Goal: Find specific page/section: Find specific page/section

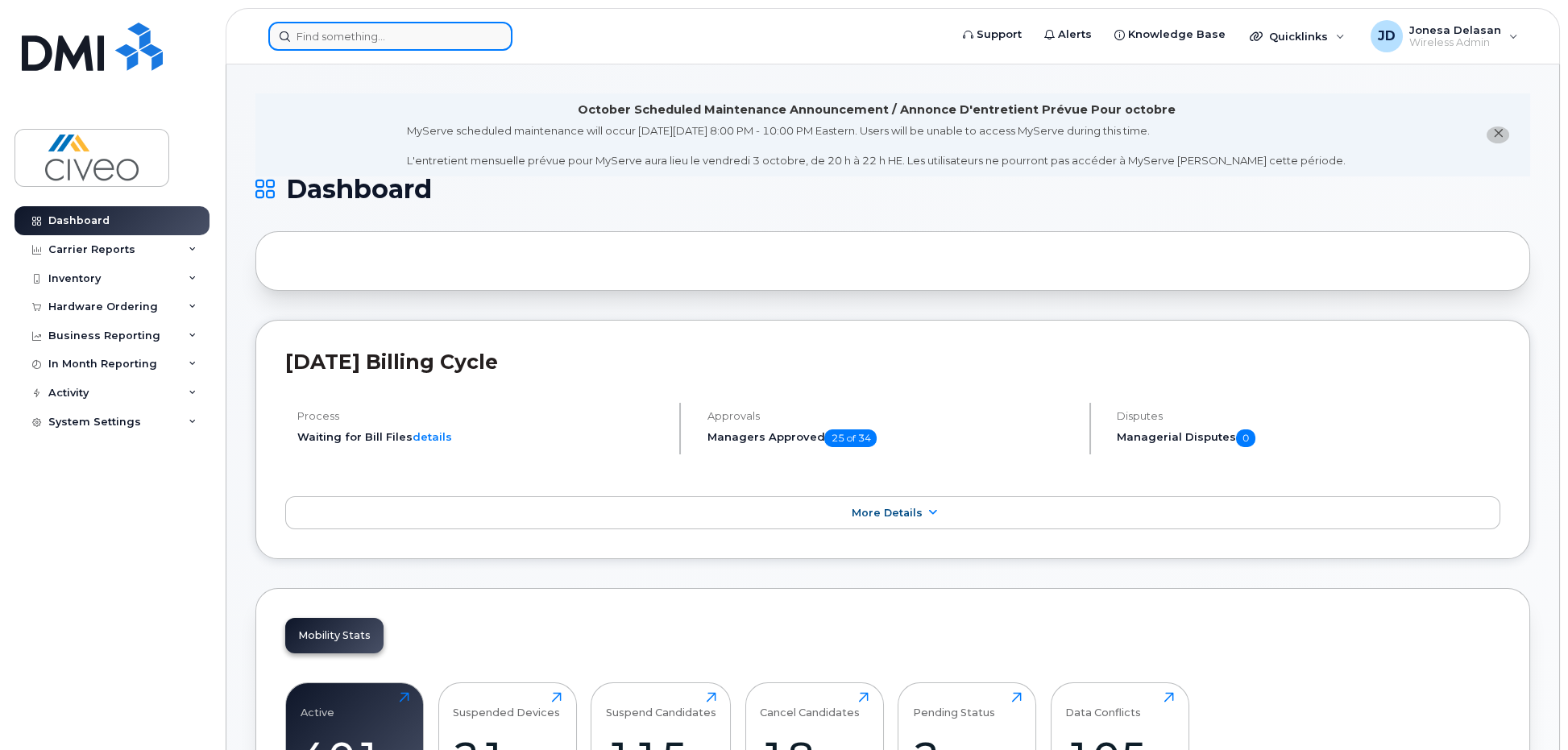
click at [322, 41] on input at bounding box center [390, 37] width 244 height 29
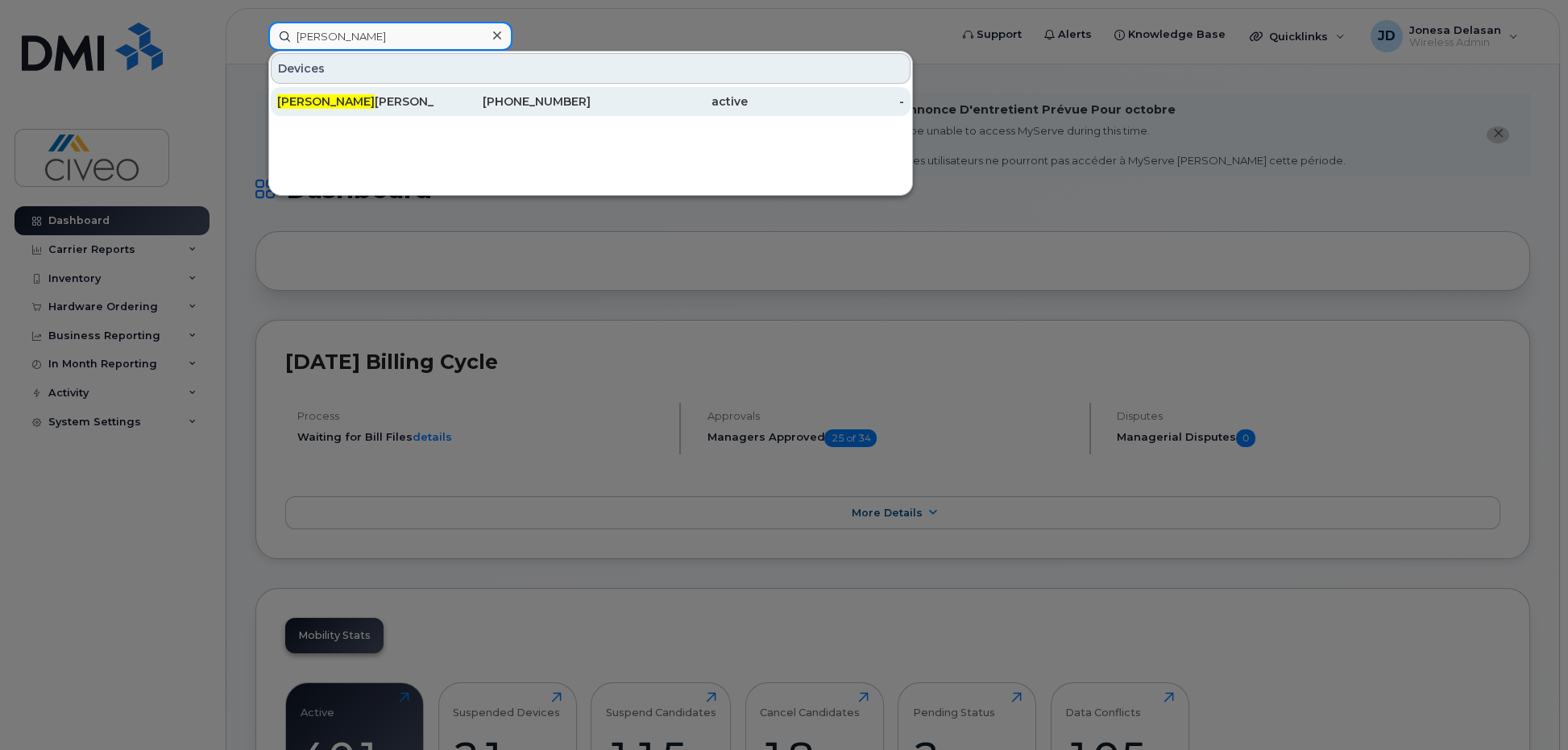
type input "[PERSON_NAME]"
click at [342, 97] on div "[PERSON_NAME]" at bounding box center [355, 101] width 157 height 16
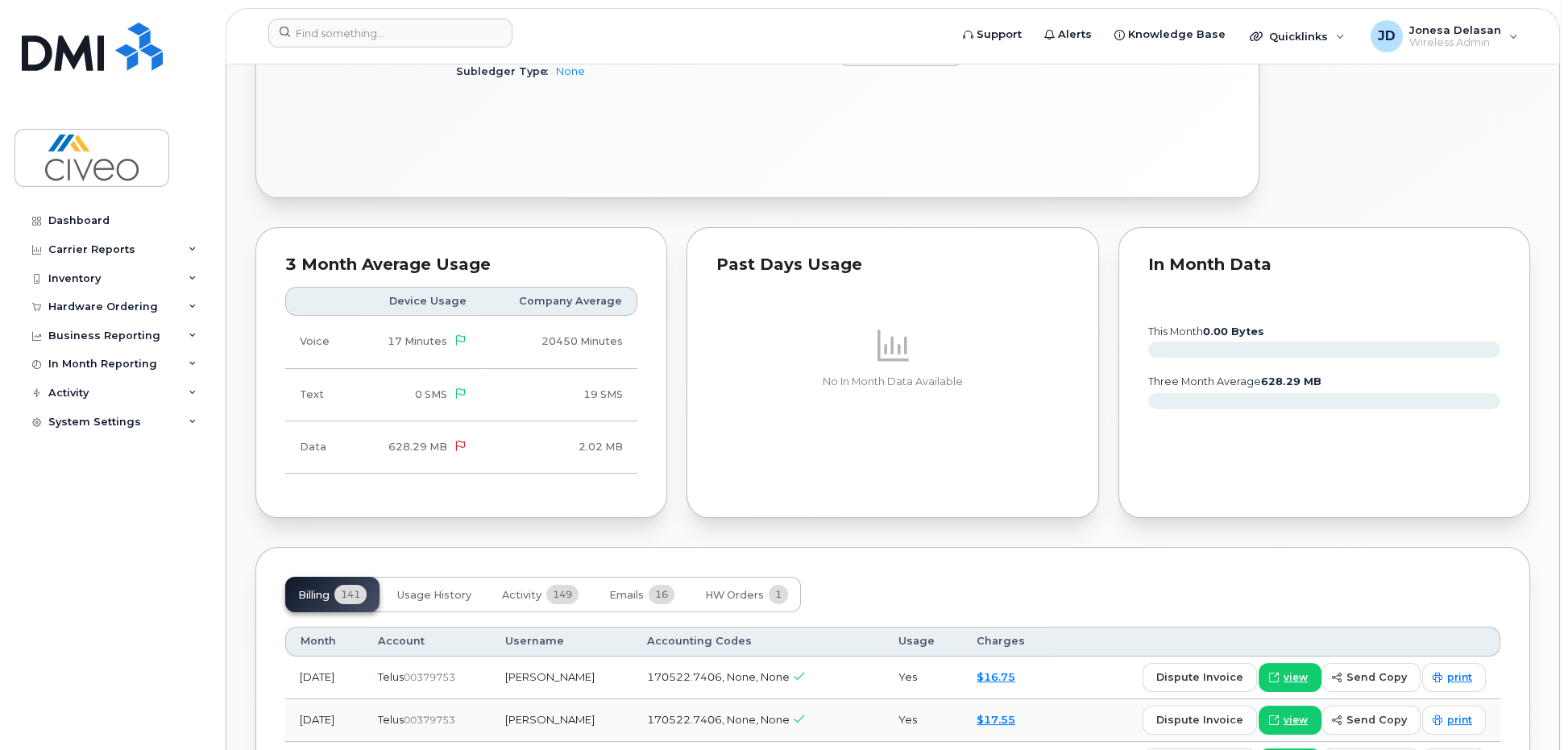
scroll to position [886, 0]
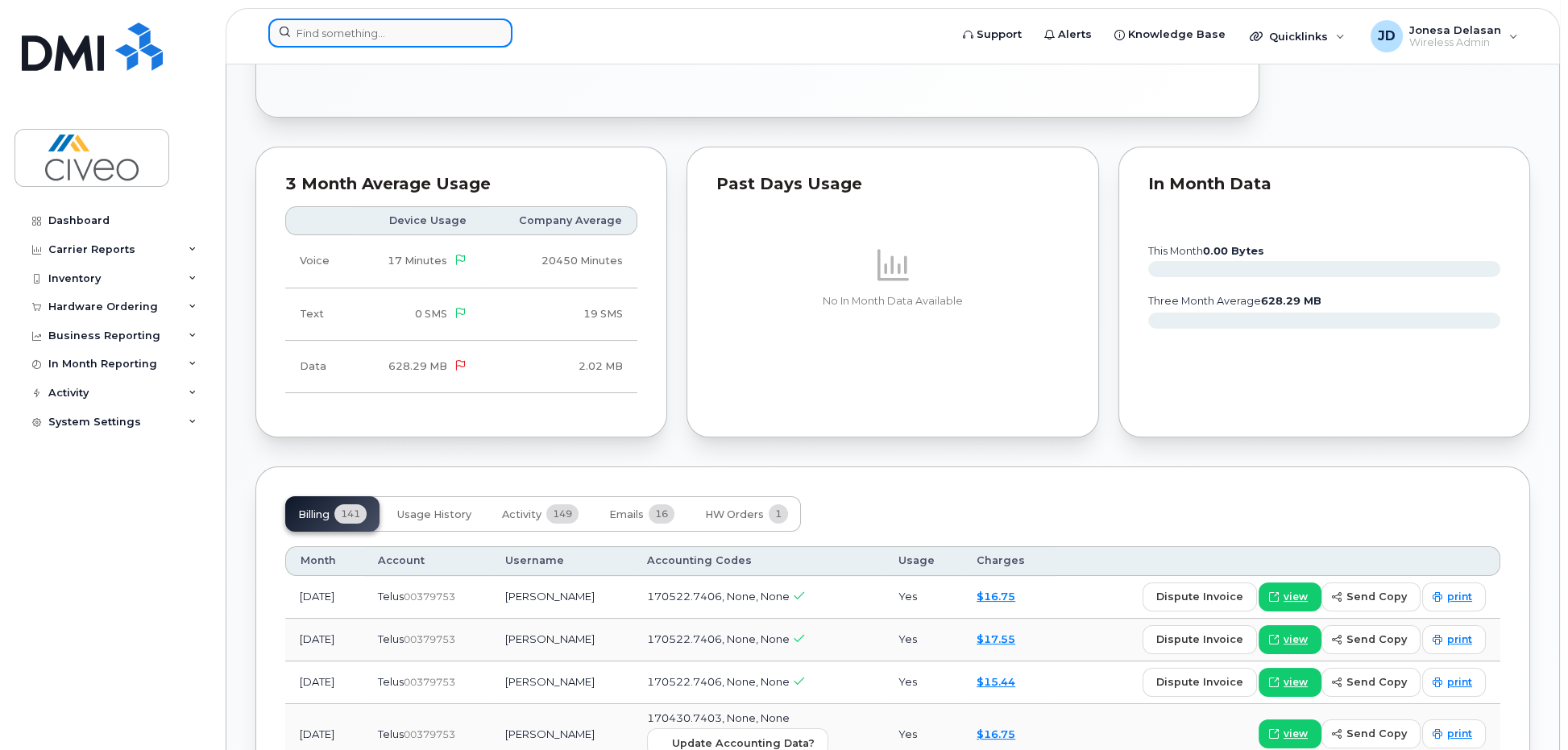
click at [311, 34] on input at bounding box center [390, 33] width 244 height 29
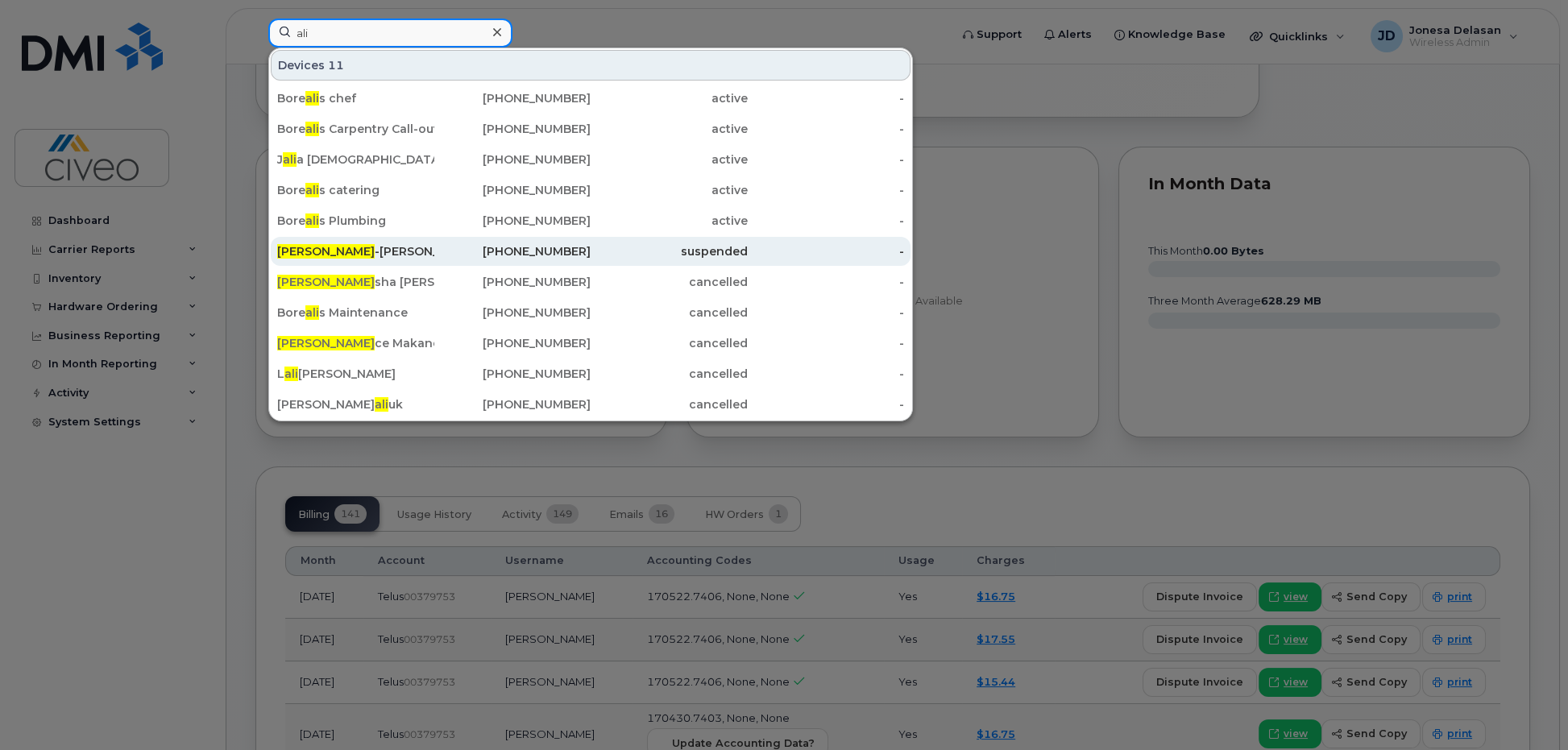
type input "ali"
click at [374, 245] on div "Ali -Reza Salehi" at bounding box center [355, 252] width 157 height 16
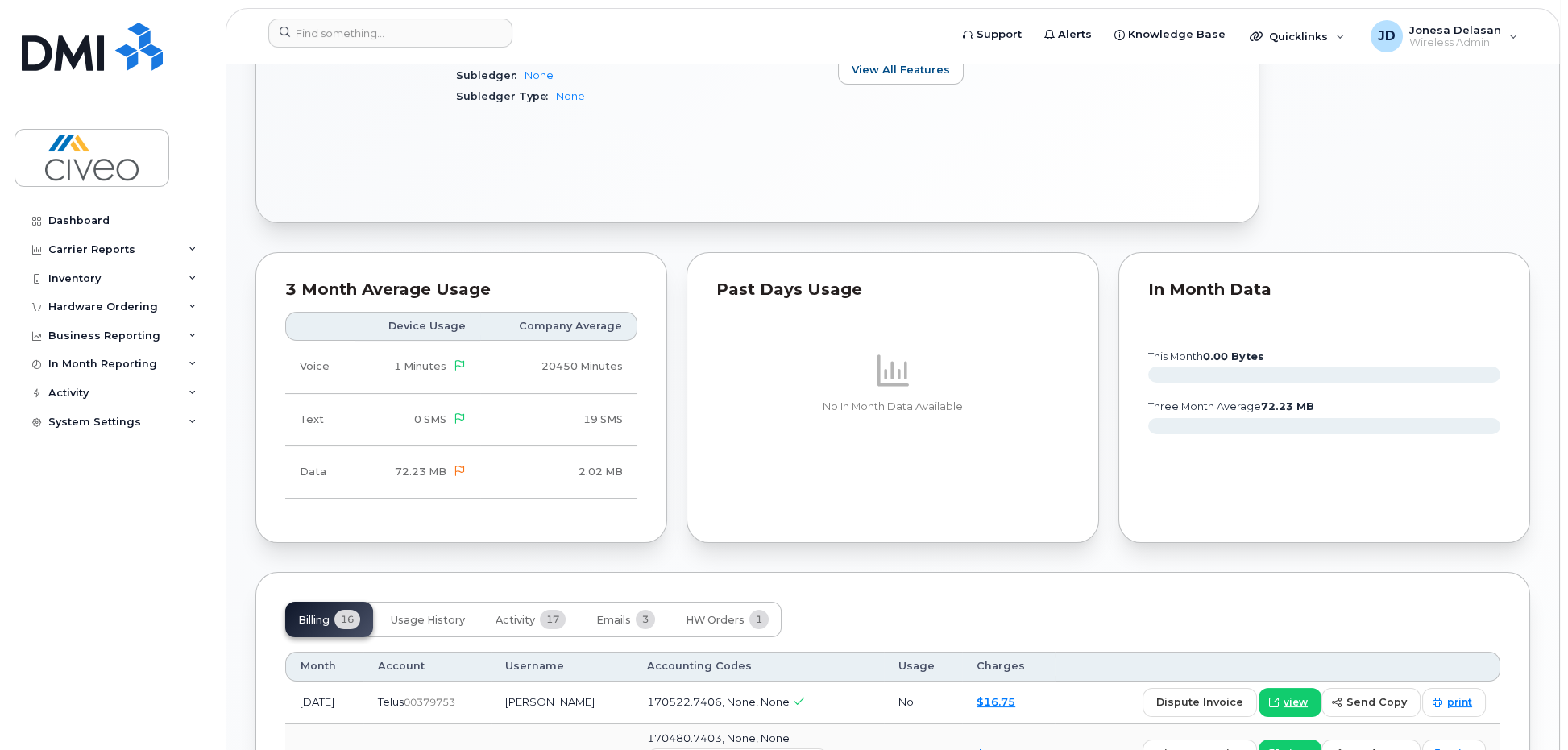
scroll to position [1046, 0]
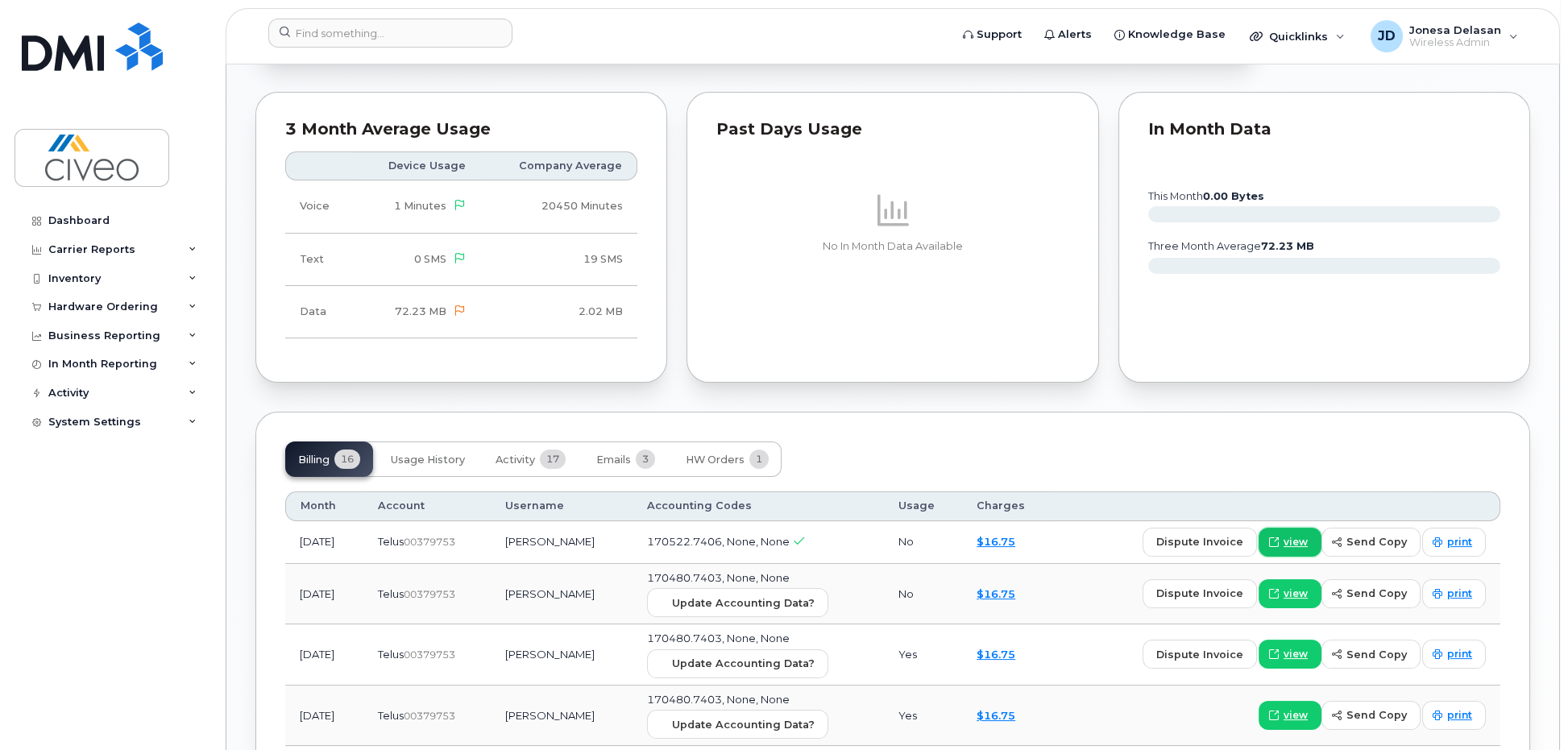
click at [1296, 541] on span "view" at bounding box center [1296, 542] width 24 height 15
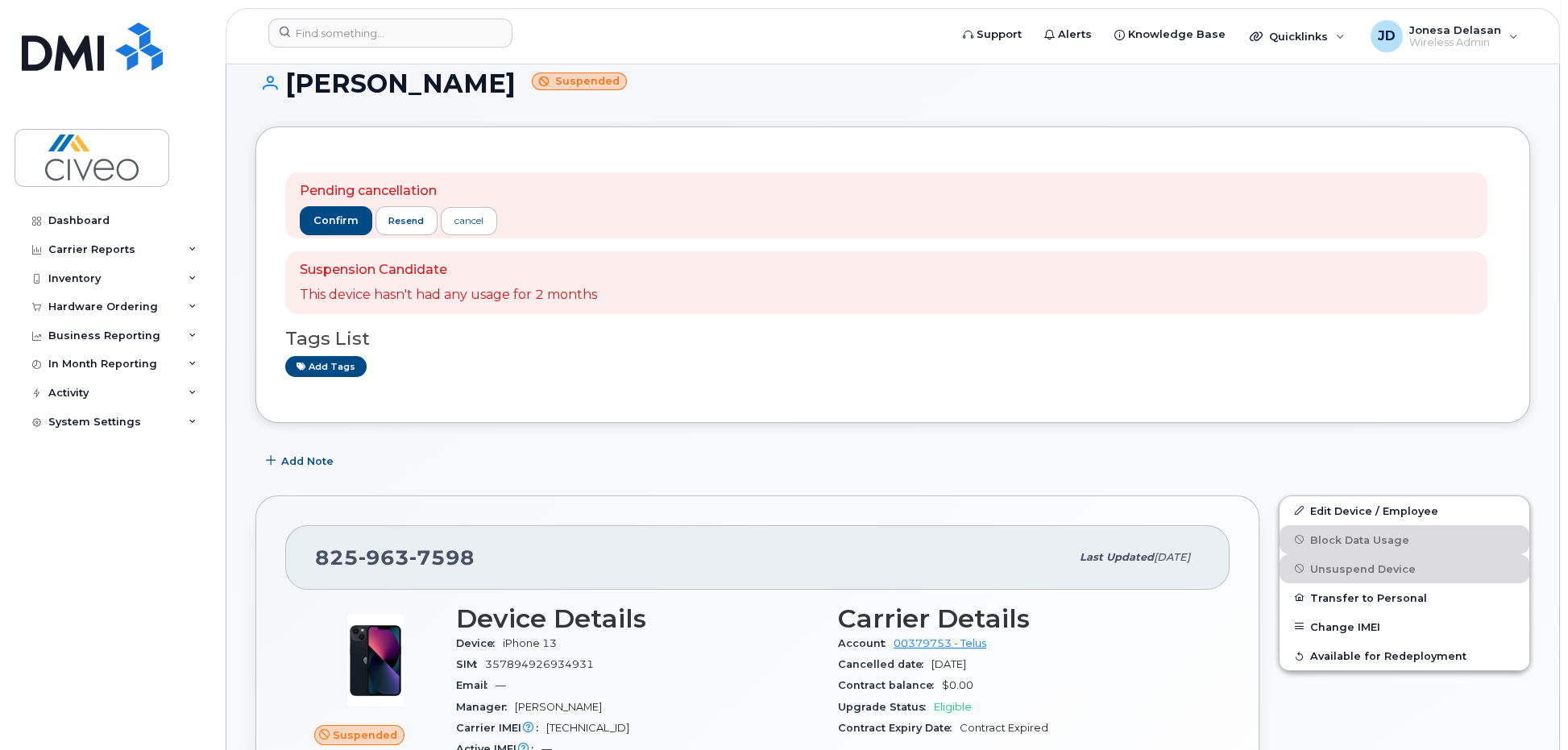
scroll to position [80, 0]
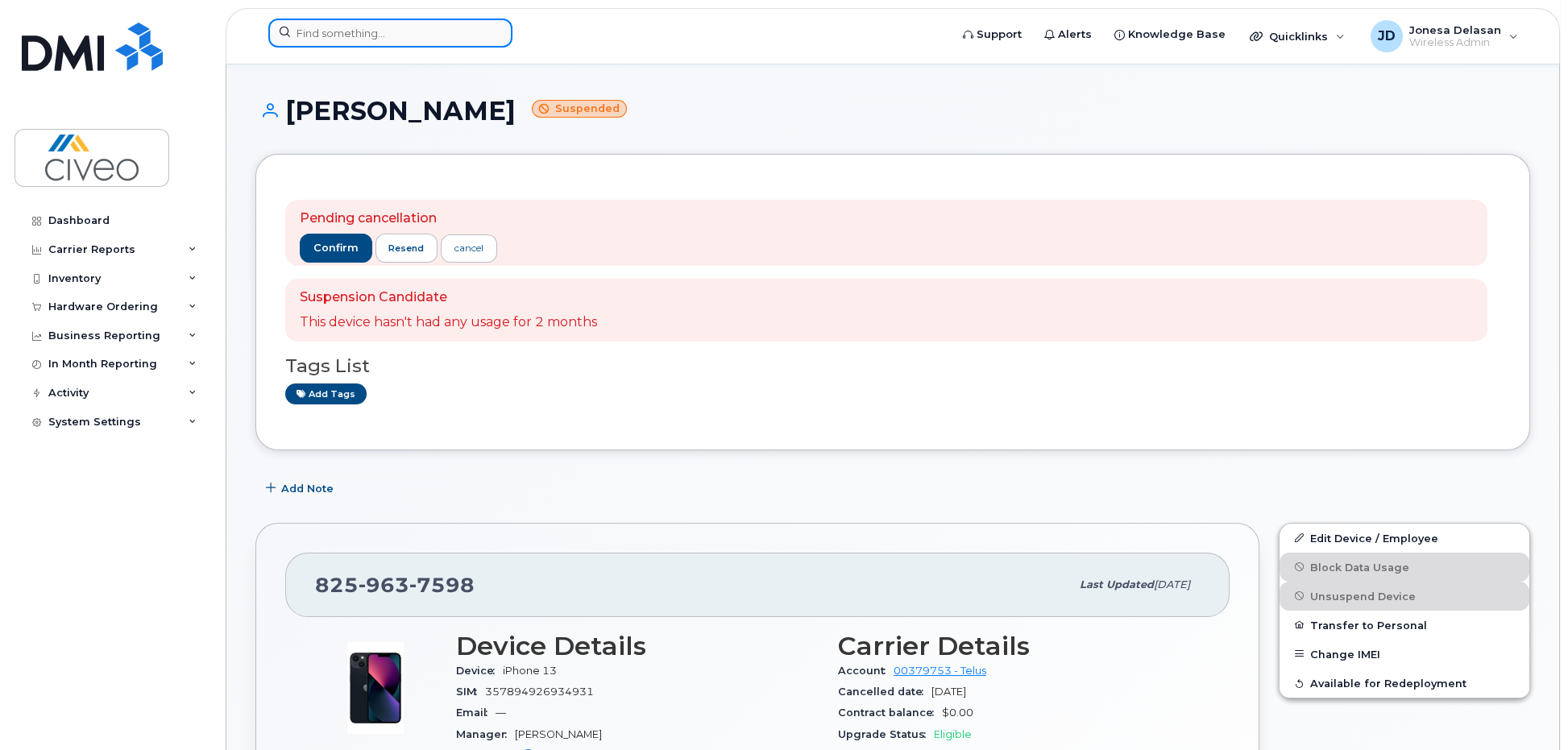
click at [322, 25] on input at bounding box center [390, 33] width 244 height 29
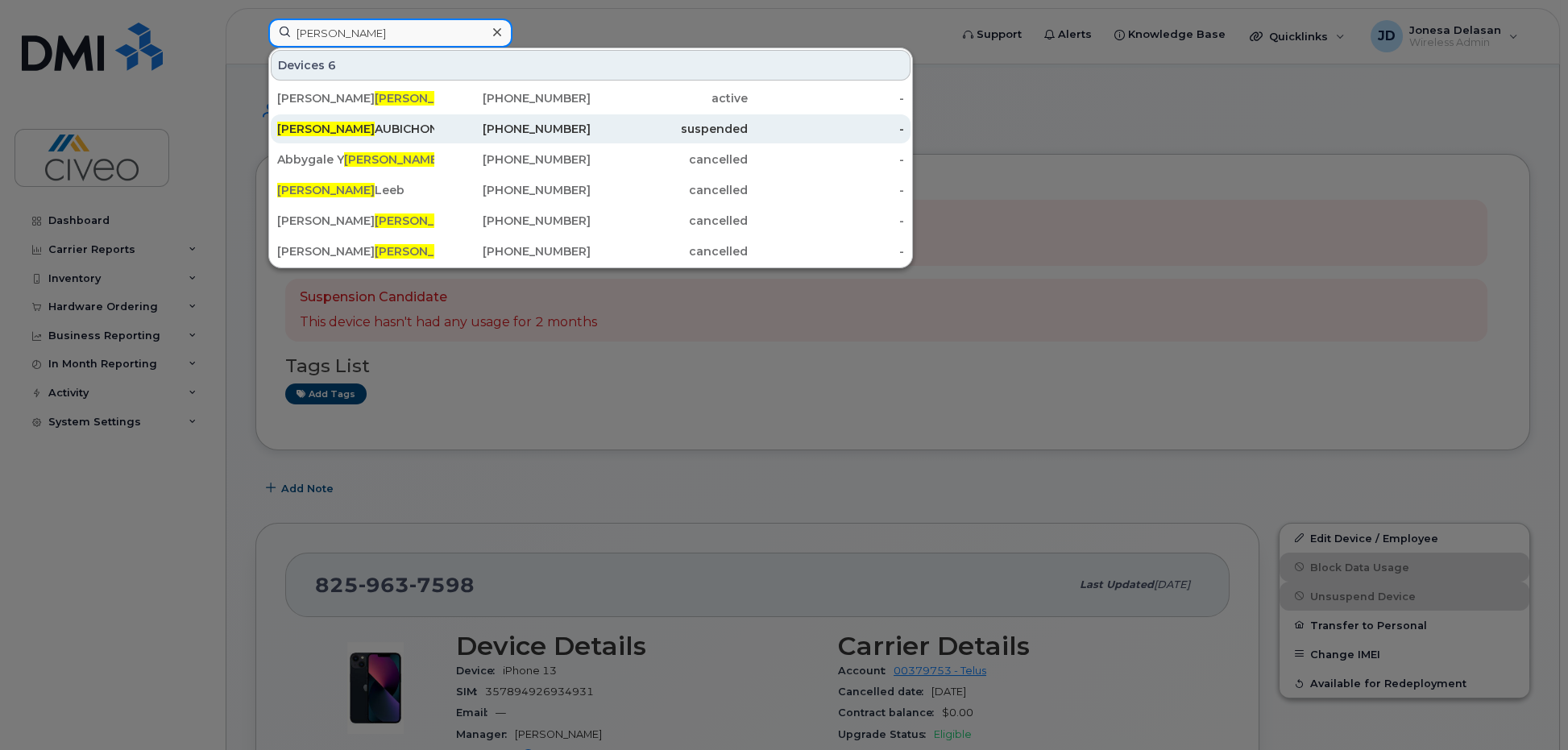
type input "lana"
click at [346, 127] on div "LANA AUBICHON" at bounding box center [355, 129] width 157 height 16
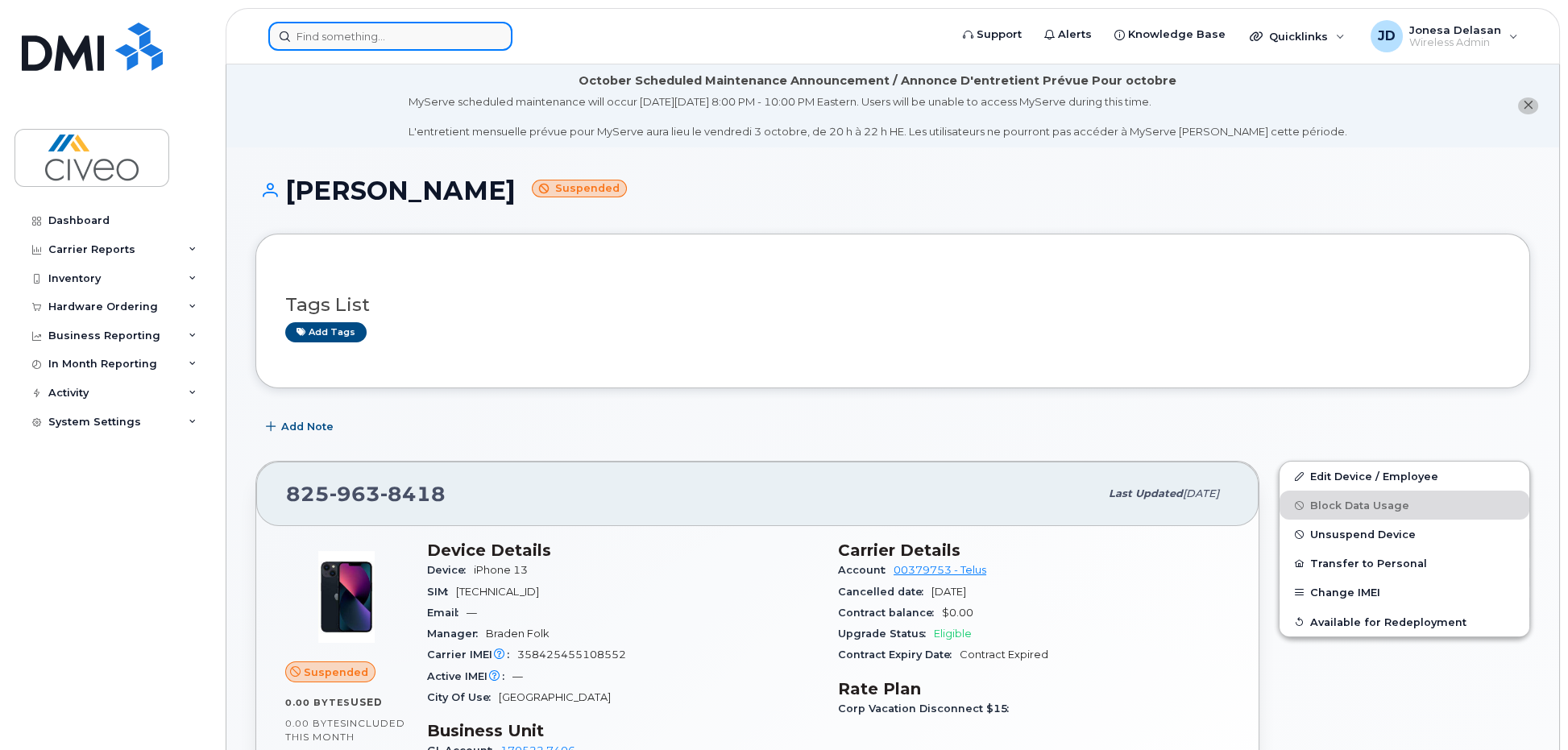
click at [365, 34] on input at bounding box center [390, 37] width 244 height 29
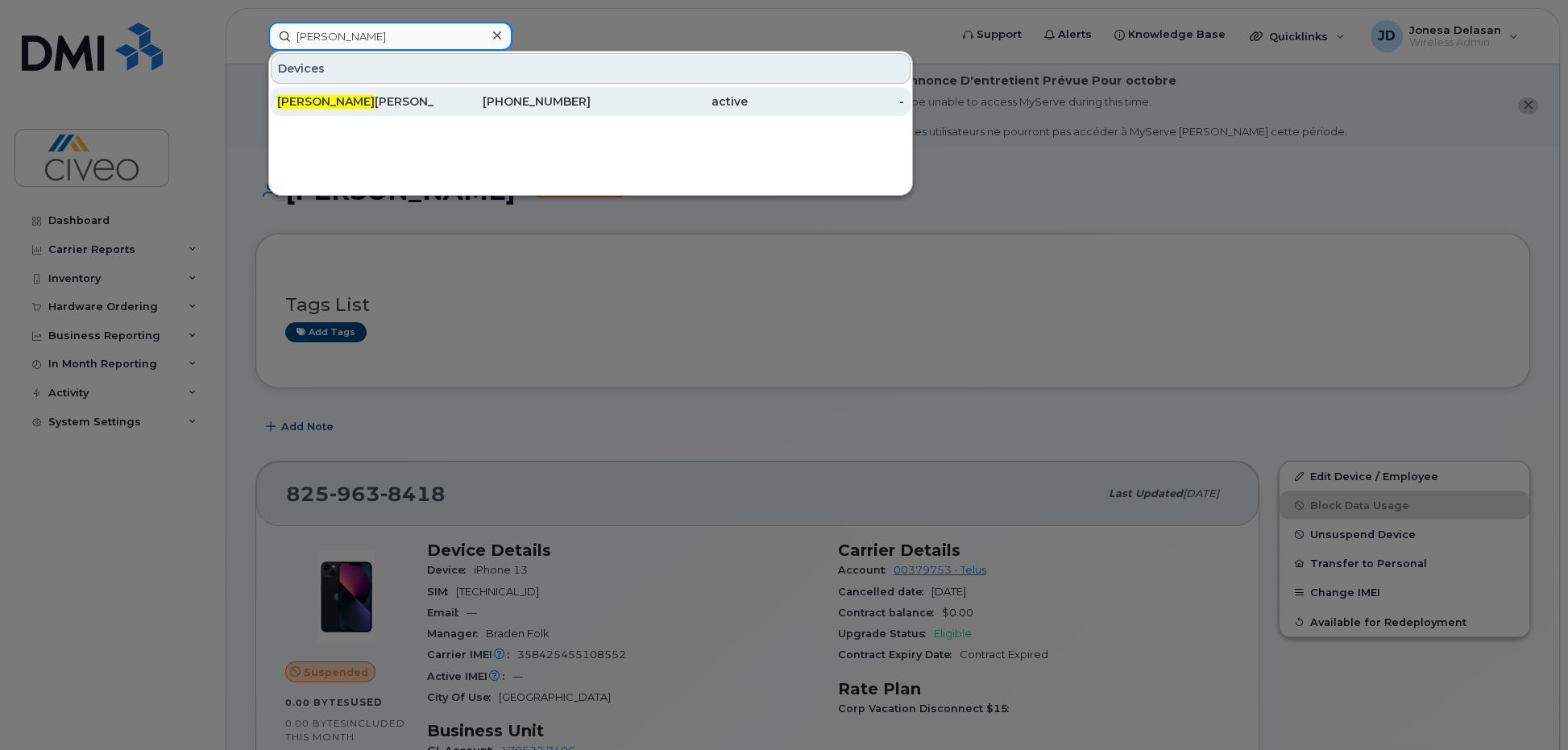
type input "[PERSON_NAME]"
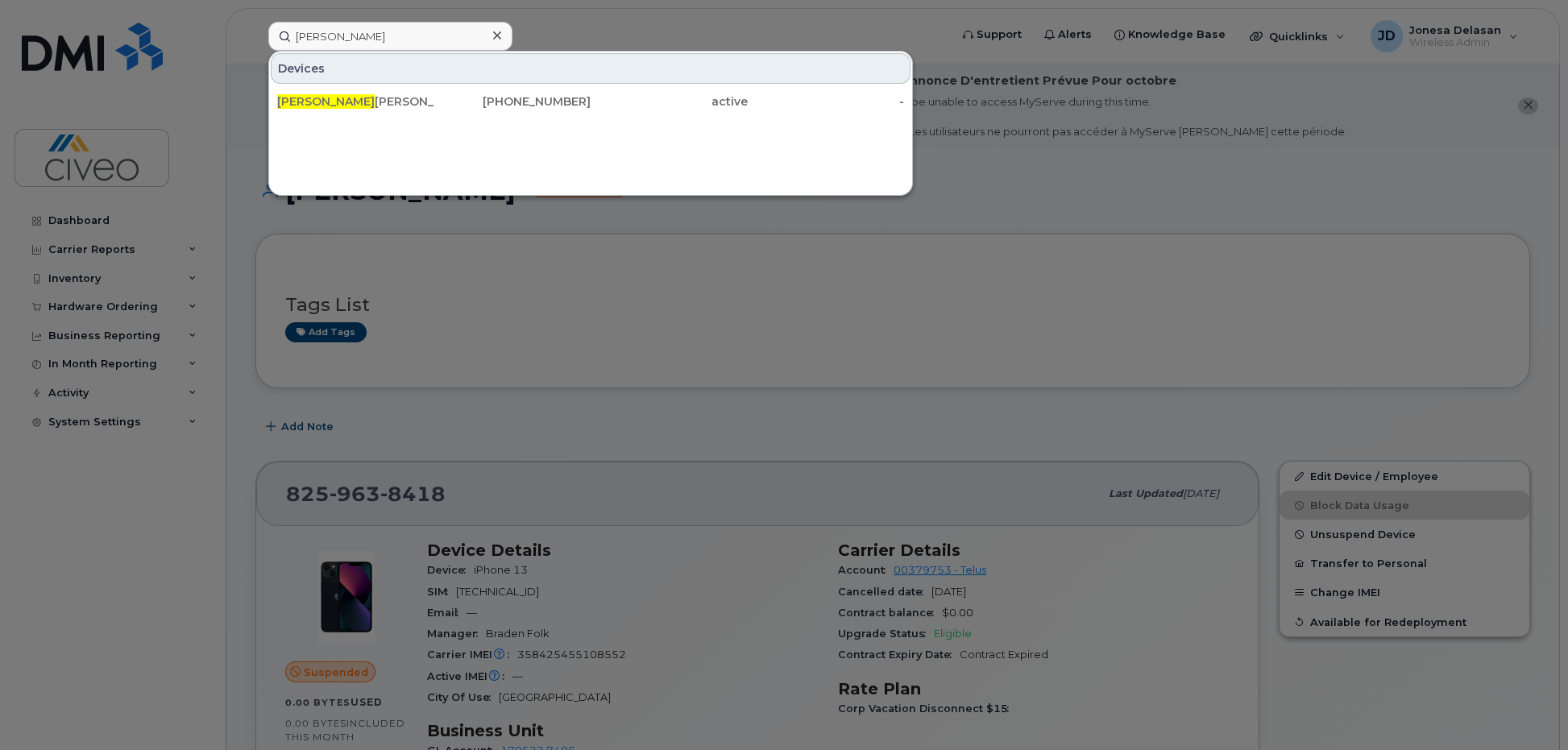
drag, startPoint x: 368, startPoint y: 98, endPoint x: 417, endPoint y: 129, distance: 58.0
click at [368, 98] on div "[PERSON_NAME]" at bounding box center [355, 101] width 157 height 16
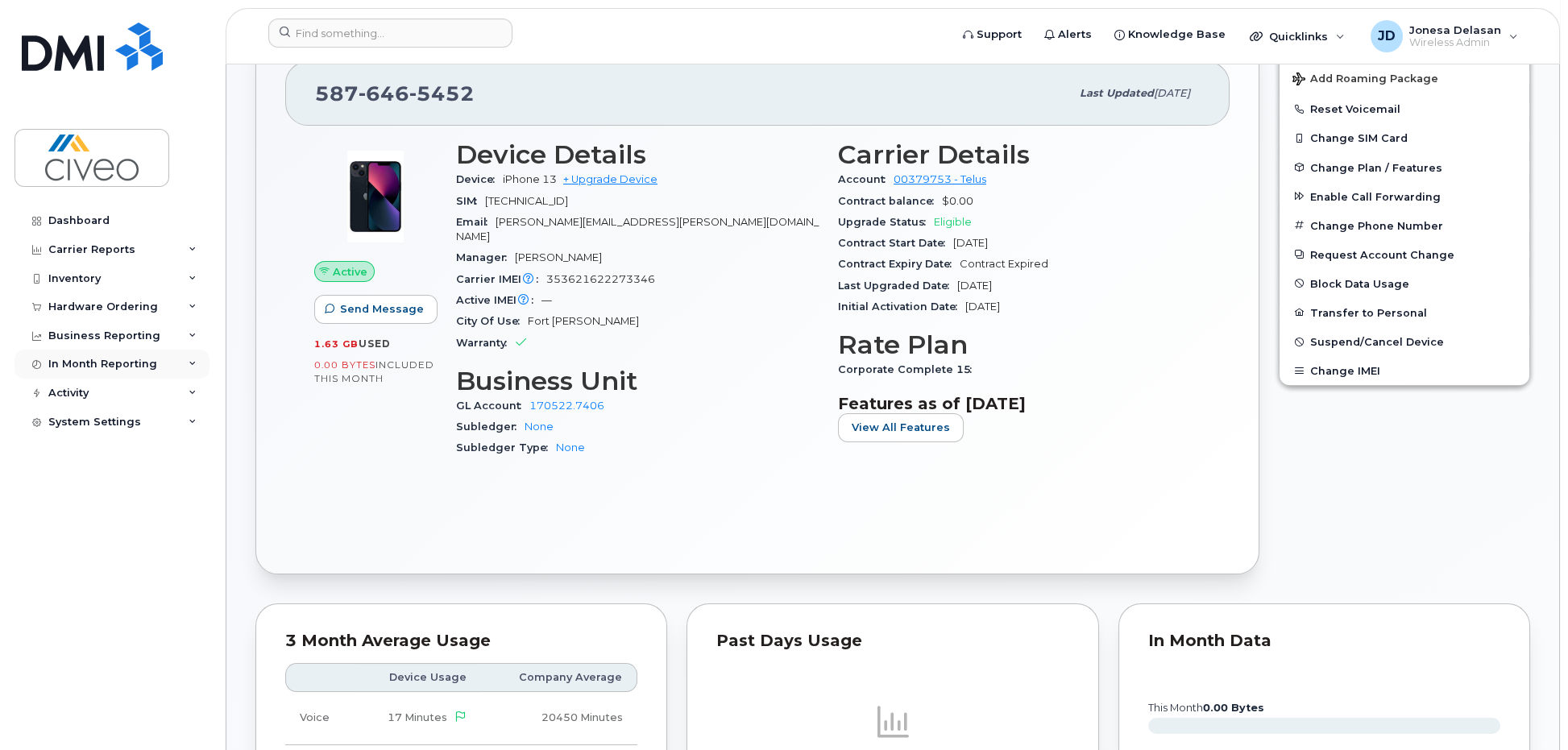
scroll to position [402, 0]
